Goal: Task Accomplishment & Management: Complete application form

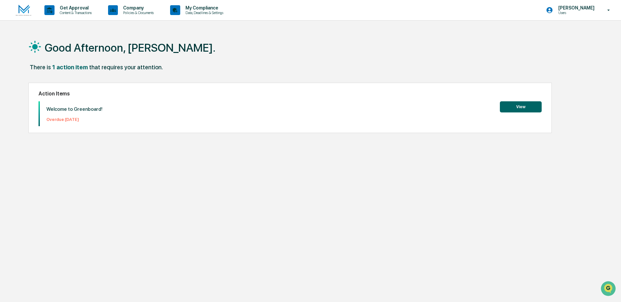
click at [531, 105] on button "View" at bounding box center [521, 106] width 42 height 11
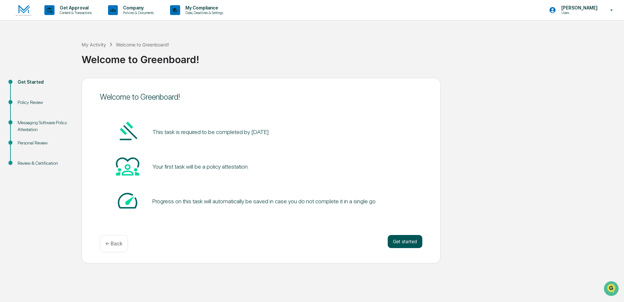
click at [405, 244] on button "Get started" at bounding box center [405, 241] width 35 height 13
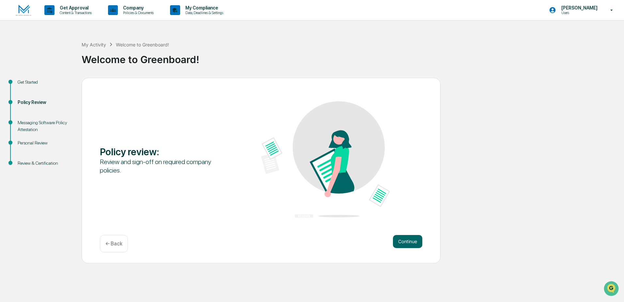
click at [404, 244] on button "Continue" at bounding box center [407, 241] width 29 height 13
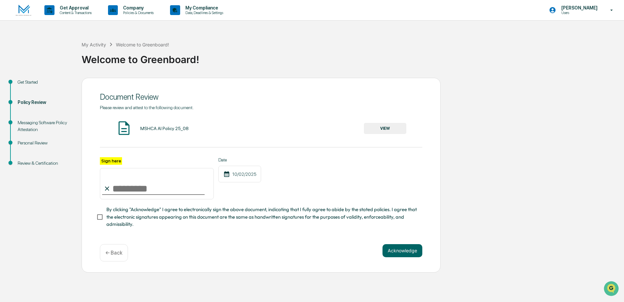
click at [165, 129] on div "MSHCA AI Policy 25_08" at bounding box center [164, 128] width 48 height 5
click at [374, 129] on button "VIEW" at bounding box center [385, 128] width 42 height 11
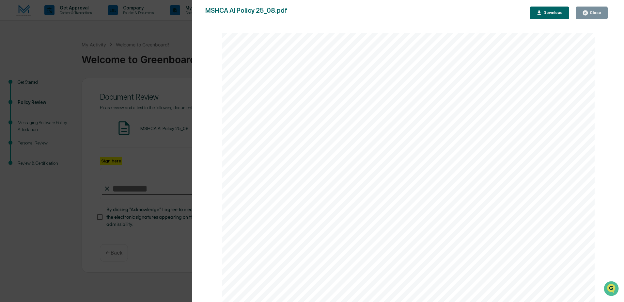
scroll to position [1237, 0]
click at [590, 15] on div "Close" at bounding box center [591, 13] width 19 height 6
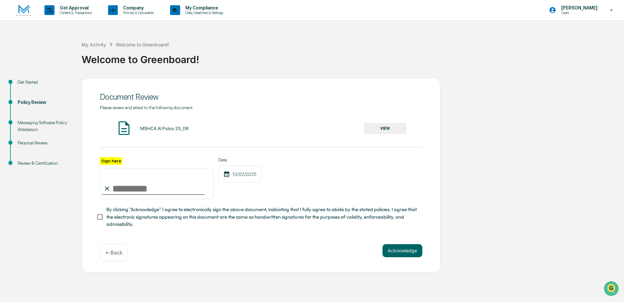
click at [152, 190] on input "Sign here" at bounding box center [157, 183] width 114 height 31
type input "**********"
click at [396, 128] on button "VIEW" at bounding box center [385, 128] width 42 height 11
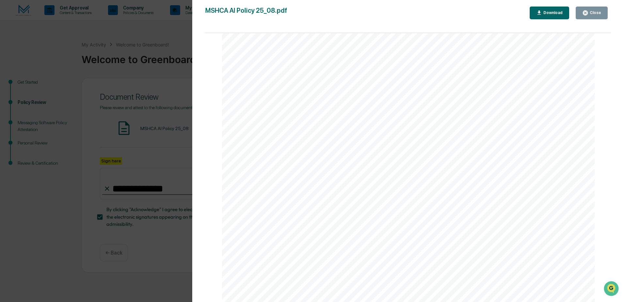
click at [588, 14] on icon "button" at bounding box center [585, 13] width 6 height 6
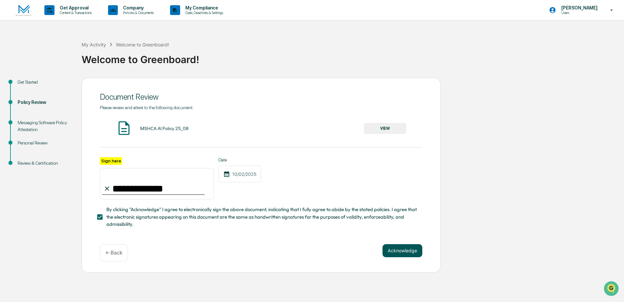
click at [396, 251] on button "Acknowledge" at bounding box center [403, 250] width 40 height 13
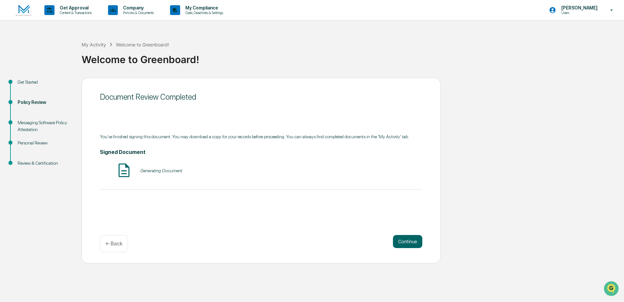
click at [125, 169] on img at bounding box center [124, 170] width 16 height 16
click at [388, 170] on button "VIEW" at bounding box center [385, 170] width 42 height 11
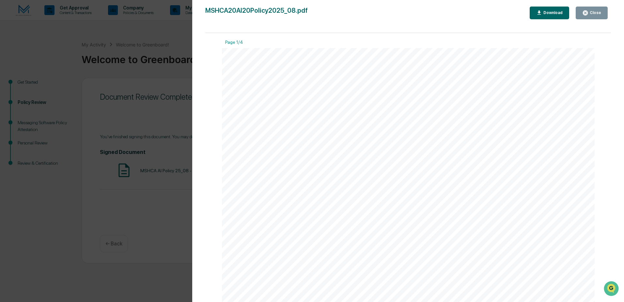
click at [589, 10] on icon "button" at bounding box center [585, 13] width 6 height 6
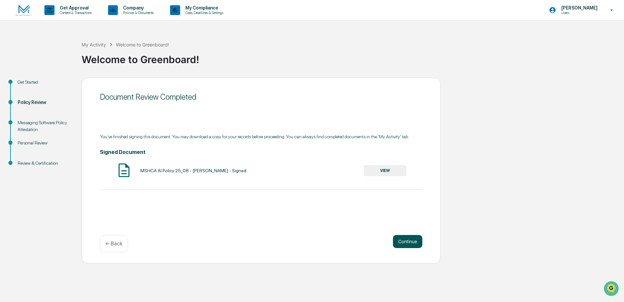
click at [413, 244] on button "Continue" at bounding box center [407, 241] width 29 height 13
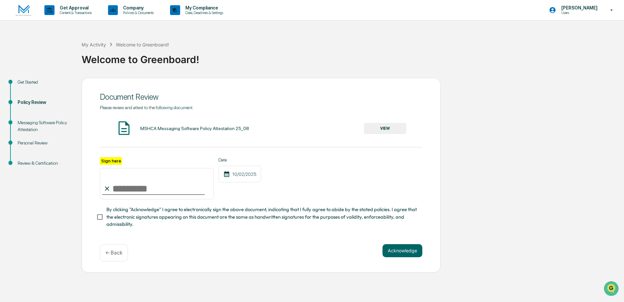
click at [374, 129] on button "VIEW" at bounding box center [385, 128] width 42 height 11
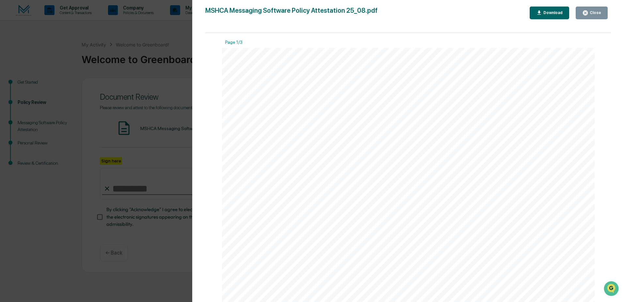
click at [549, 14] on div "Download" at bounding box center [552, 12] width 21 height 5
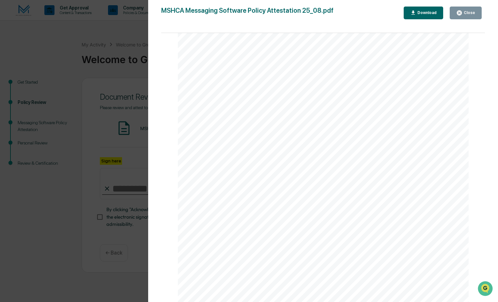
scroll to position [914, 0]
click at [468, 12] on div "Close" at bounding box center [469, 12] width 13 height 5
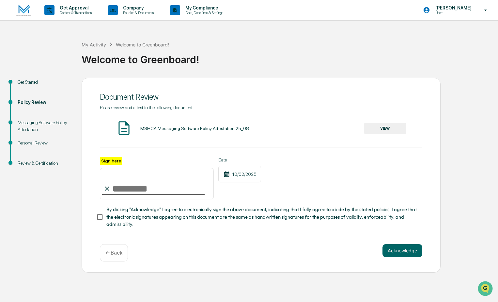
click at [133, 191] on input "Sign here" at bounding box center [157, 183] width 114 height 31
type input "**********"
click at [398, 251] on button "Acknowledge" at bounding box center [403, 250] width 40 height 13
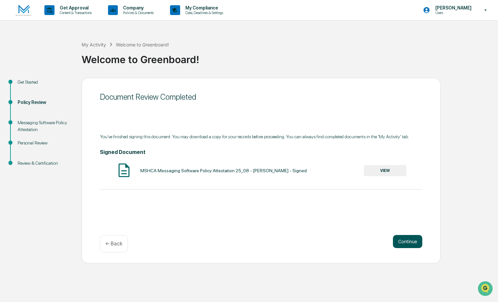
click at [411, 241] on button "Continue" at bounding box center [407, 241] width 29 height 13
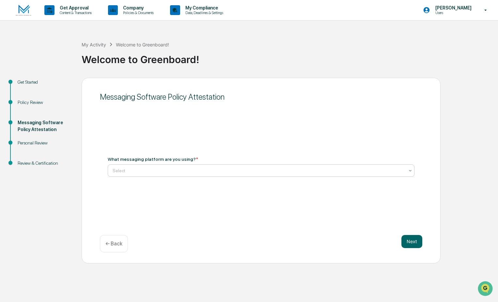
click at [147, 168] on div at bounding box center [259, 170] width 292 height 7
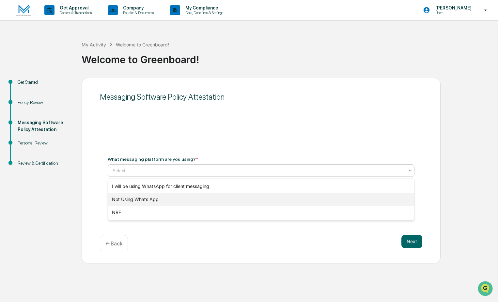
click at [152, 201] on div "Not Using Whats App" at bounding box center [261, 199] width 306 height 13
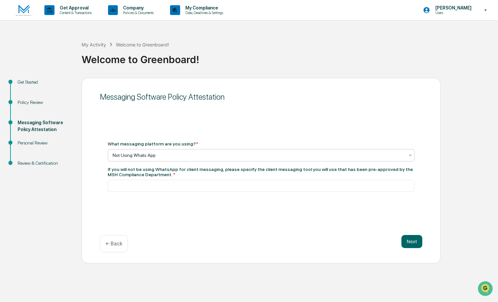
click at [413, 154] on div "Not Using Whats App" at bounding box center [261, 155] width 307 height 12
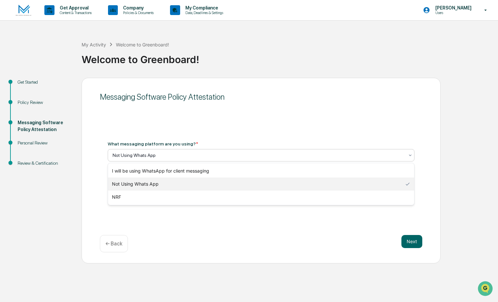
click at [149, 185] on div "Not Using Whats App" at bounding box center [261, 183] width 306 height 13
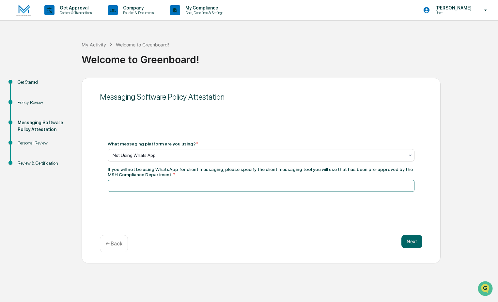
click at [166, 183] on input at bounding box center [261, 186] width 307 height 12
type input "**********"
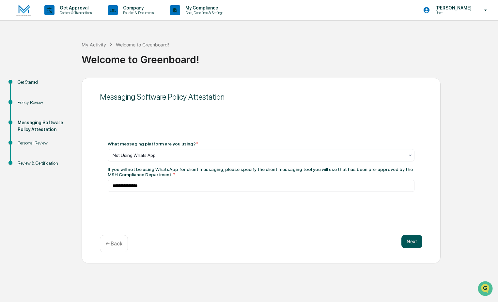
click at [410, 246] on button "Next" at bounding box center [412, 241] width 21 height 13
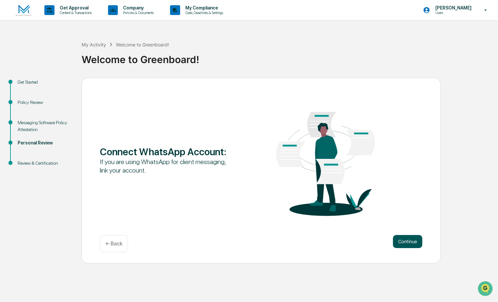
click at [412, 243] on button "Continue" at bounding box center [407, 241] width 29 height 13
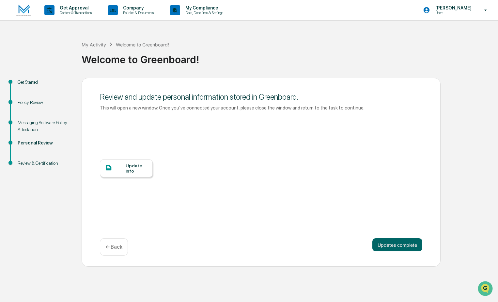
click at [136, 166] on div "Update Info" at bounding box center [137, 168] width 22 height 10
click at [396, 244] on button "Updates complete" at bounding box center [398, 244] width 50 height 13
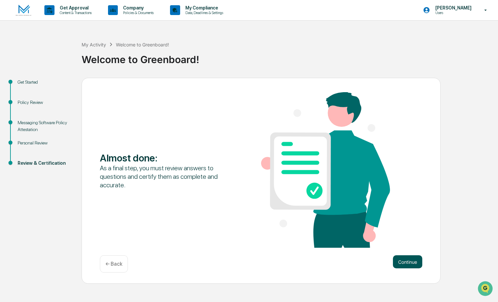
click at [411, 264] on button "Continue" at bounding box center [407, 261] width 29 height 13
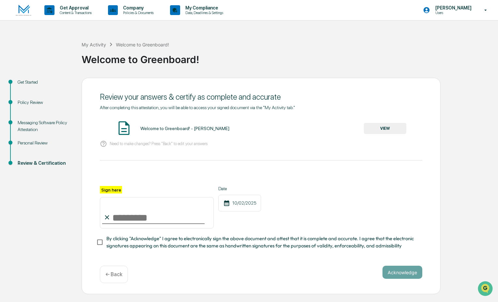
click at [399, 128] on button "VIEW" at bounding box center [385, 128] width 42 height 11
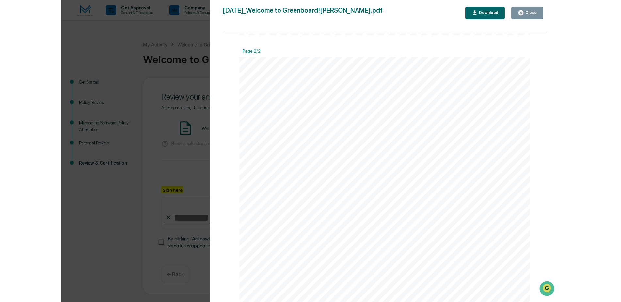
scroll to position [457, 0]
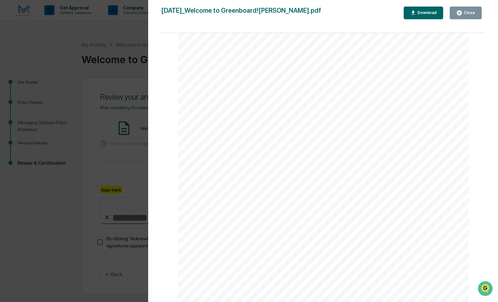
click at [464, 15] on div "Close" at bounding box center [469, 12] width 13 height 5
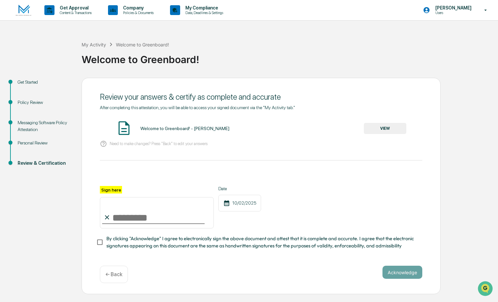
click at [150, 215] on input "Sign here" at bounding box center [157, 212] width 114 height 31
type input "**********"
click at [401, 271] on button "Acknowledge" at bounding box center [403, 271] width 40 height 13
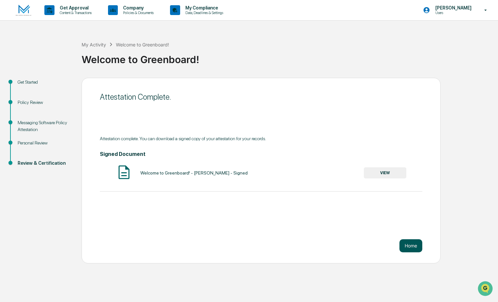
click at [415, 245] on button "Home" at bounding box center [411, 245] width 23 height 13
